Goal: Transaction & Acquisition: Subscribe to service/newsletter

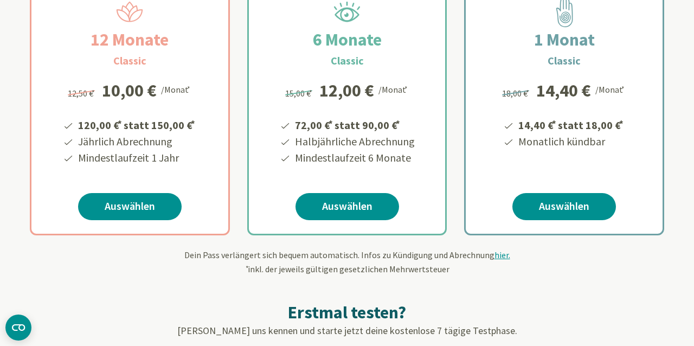
scroll to position [235, 0]
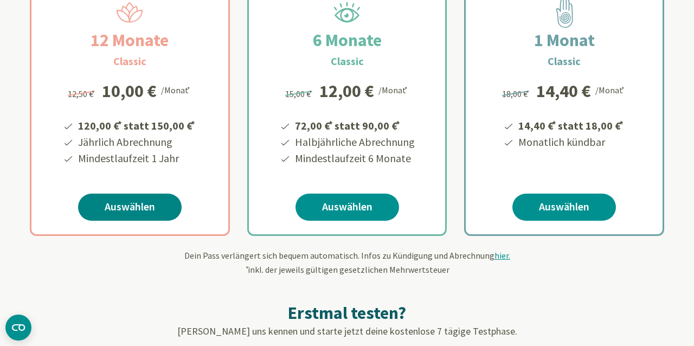
click at [133, 206] on link "Auswählen" at bounding box center [130, 207] width 104 height 27
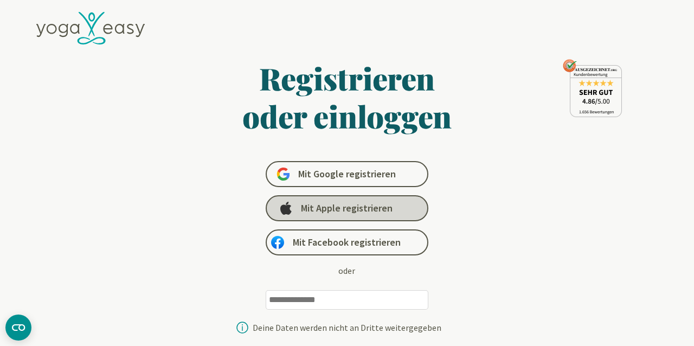
click at [323, 206] on span "Mit Apple registrieren" at bounding box center [347, 208] width 92 height 13
click at [369, 217] on link "Mit Apple registrieren" at bounding box center [347, 208] width 163 height 26
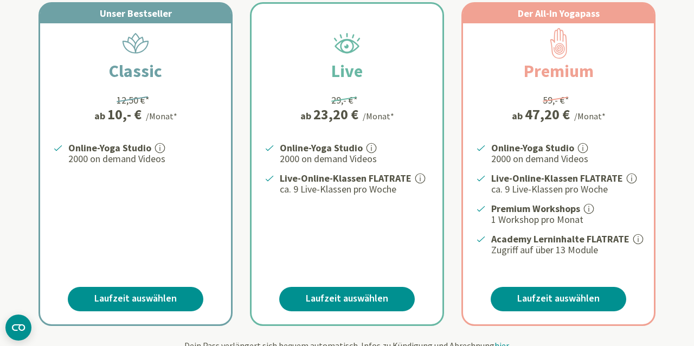
scroll to position [228, 0]
click at [116, 295] on link "Laufzeit auswählen" at bounding box center [136, 299] width 136 height 24
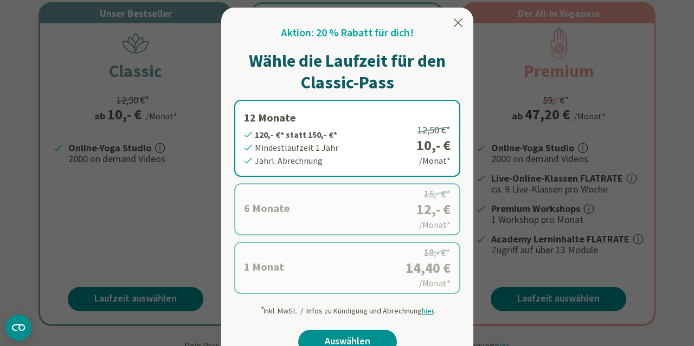
click at [391, 134] on label "12 Monate 120,- €* statt 150,- €* Mindestlaufzeit 1 Jahr Jährl. Abrechnung 12,5…" at bounding box center [347, 138] width 226 height 77
click at [357, 332] on link "Auswählen" at bounding box center [347, 342] width 99 height 24
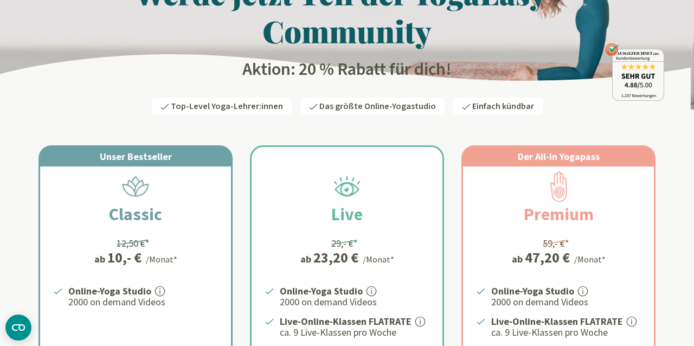
scroll to position [84, 0]
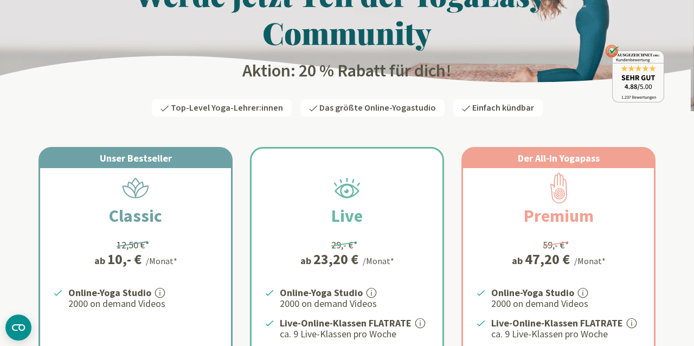
click at [204, 270] on div "Unser Bestseller Classic 12,50 €* ab 10,- € /Monat* Online-Yoga Studio 2000 on …" at bounding box center [135, 309] width 191 height 321
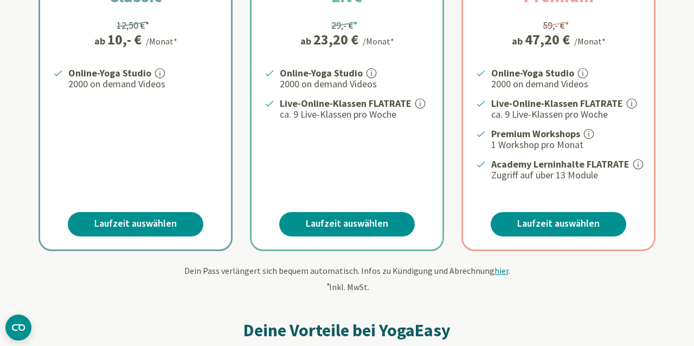
scroll to position [311, 0]
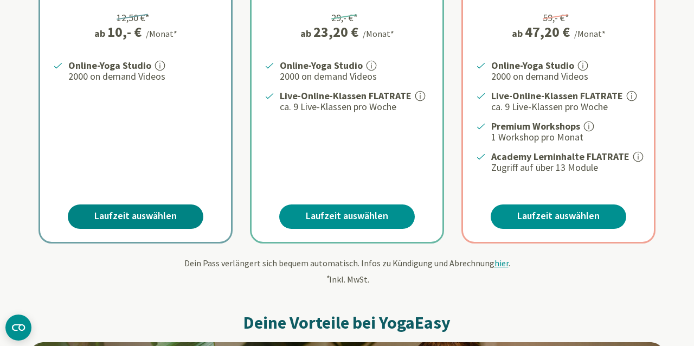
click at [161, 210] on link "Laufzeit auswählen" at bounding box center [136, 216] width 136 height 24
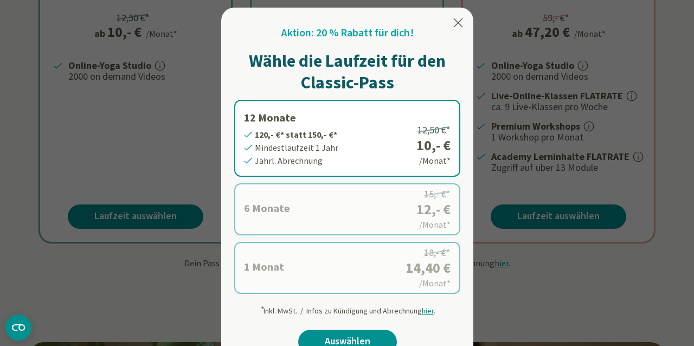
click at [351, 119] on label "12 Monate 120,- €* statt 150,- €* Mindestlaufzeit 1 Jahr Jährl. Abrechnung 12,5…" at bounding box center [347, 138] width 226 height 77
click at [361, 336] on link "Auswählen" at bounding box center [347, 342] width 99 height 24
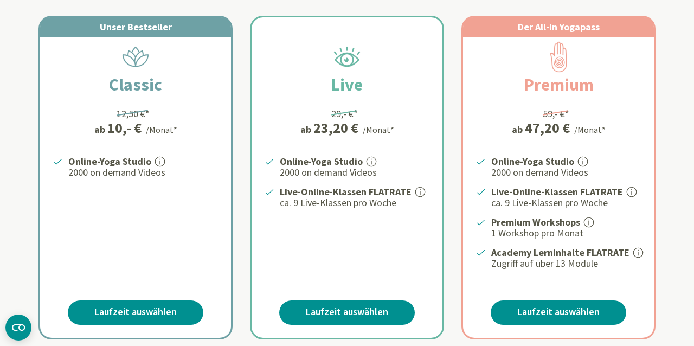
scroll to position [220, 0]
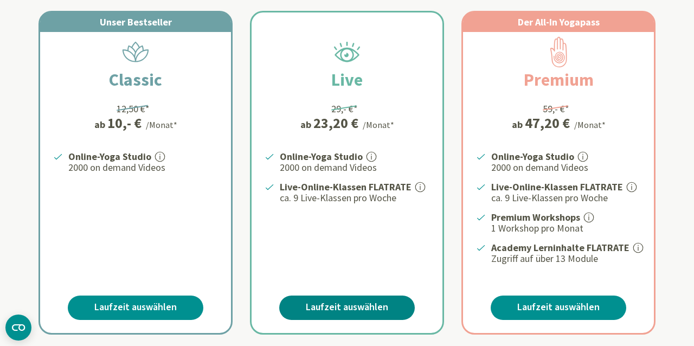
click at [356, 303] on link "Laufzeit auswählen" at bounding box center [347, 308] width 136 height 24
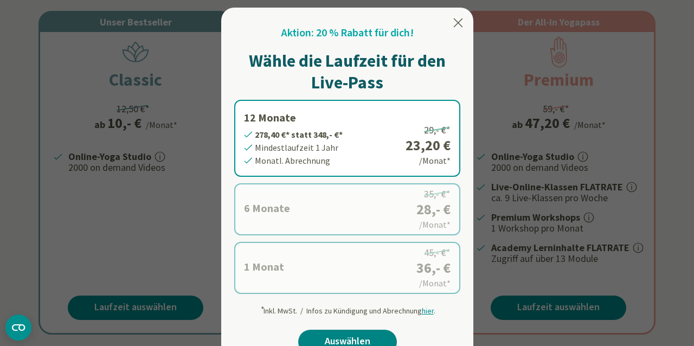
click at [356, 333] on link "Auswählen" at bounding box center [347, 342] width 99 height 24
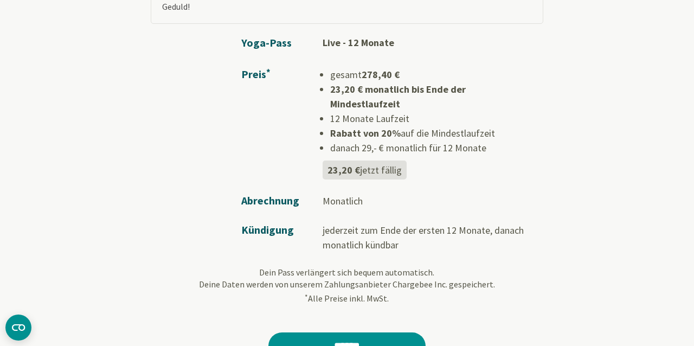
scroll to position [198, 0]
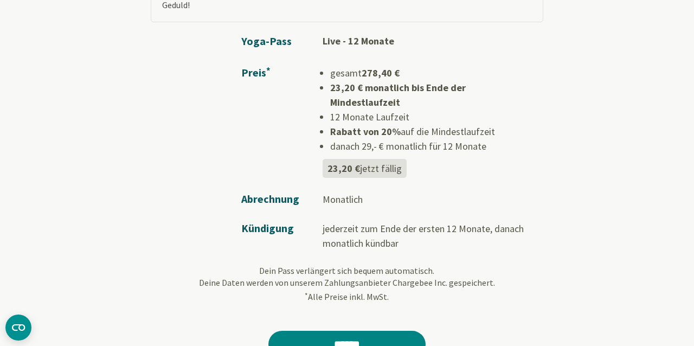
click at [330, 331] on input "******" at bounding box center [346, 344] width 157 height 27
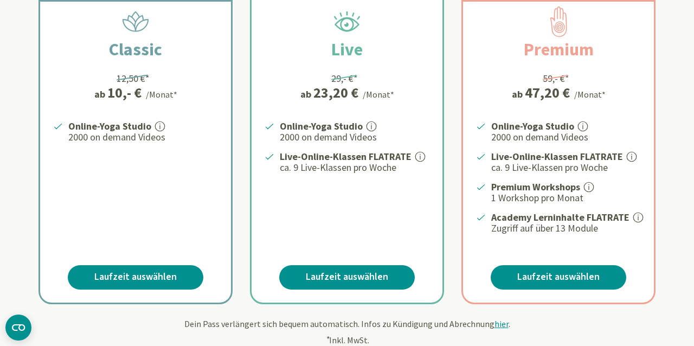
scroll to position [269, 0]
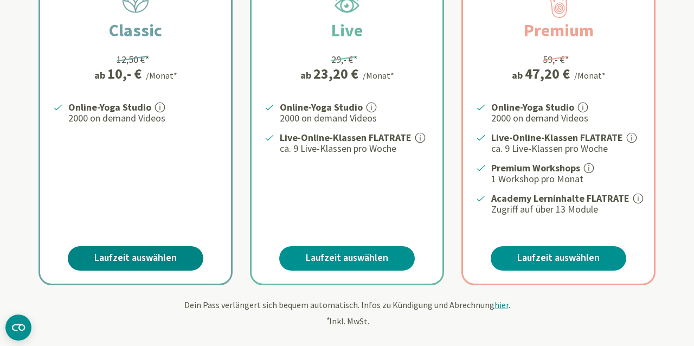
click at [173, 257] on link "Laufzeit auswählen" at bounding box center [136, 258] width 136 height 24
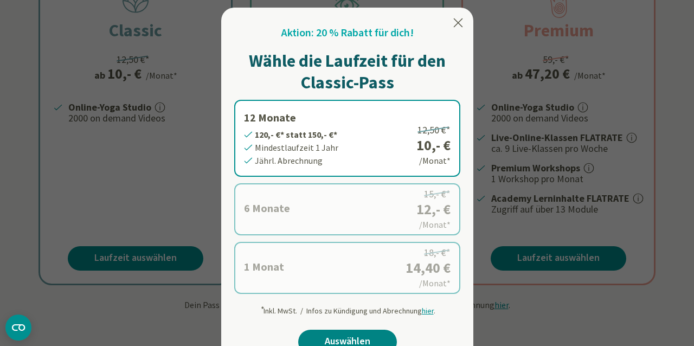
click at [375, 339] on link "Auswählen" at bounding box center [347, 342] width 99 height 24
